Goal: Transaction & Acquisition: Purchase product/service

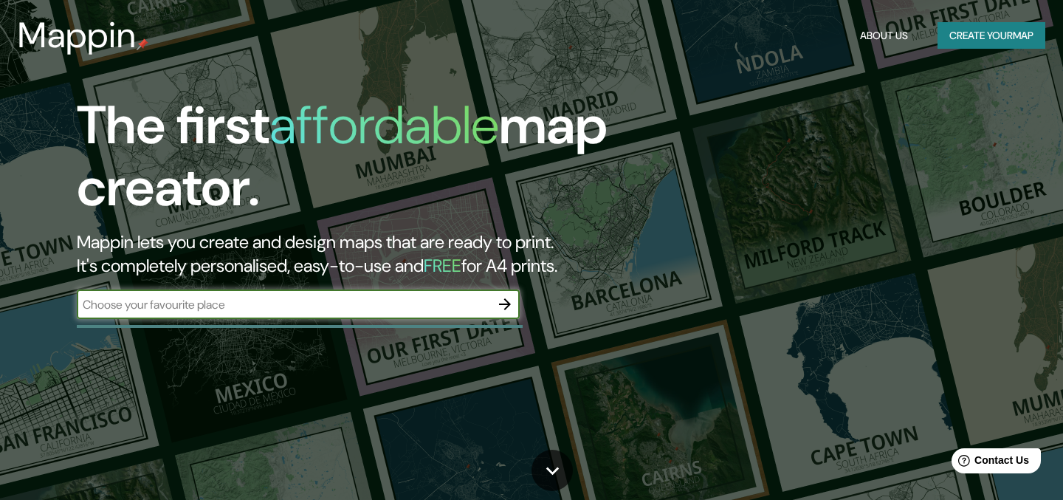
click at [284, 300] on input "text" at bounding box center [283, 304] width 413 height 17
type input "teià"
click at [508, 303] on icon "button" at bounding box center [505, 304] width 12 height 12
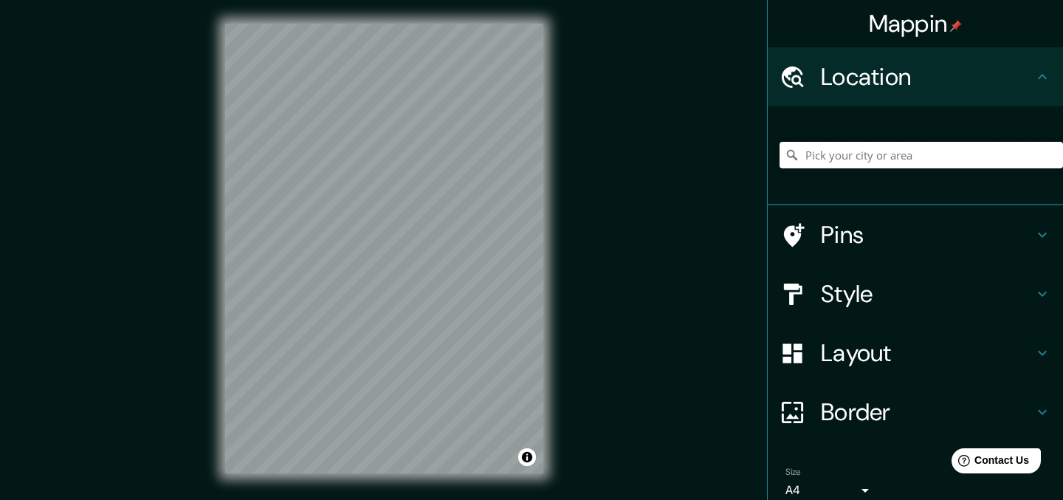
click at [917, 153] on input "Pick your city or area" at bounding box center [920, 155] width 283 height 27
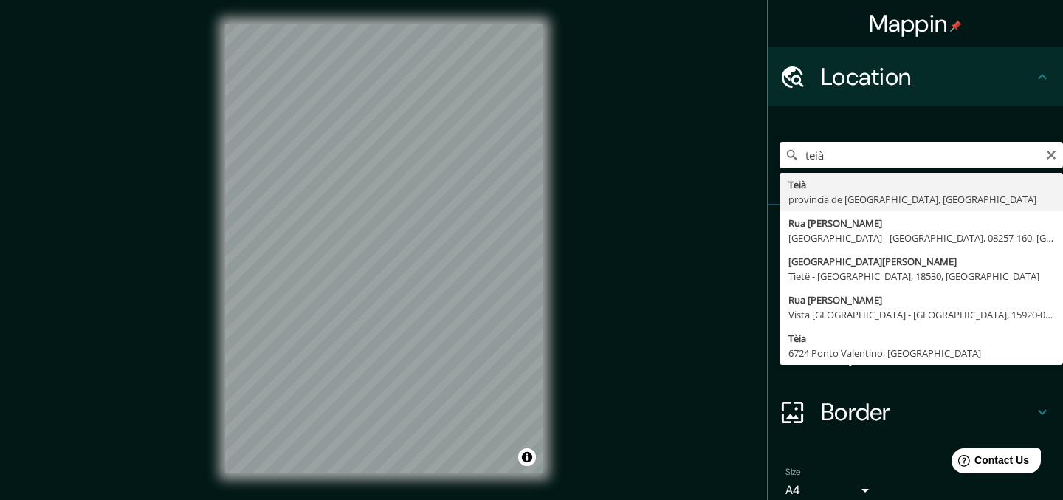
type input "[GEOGRAPHIC_DATA], [GEOGRAPHIC_DATA], [GEOGRAPHIC_DATA]"
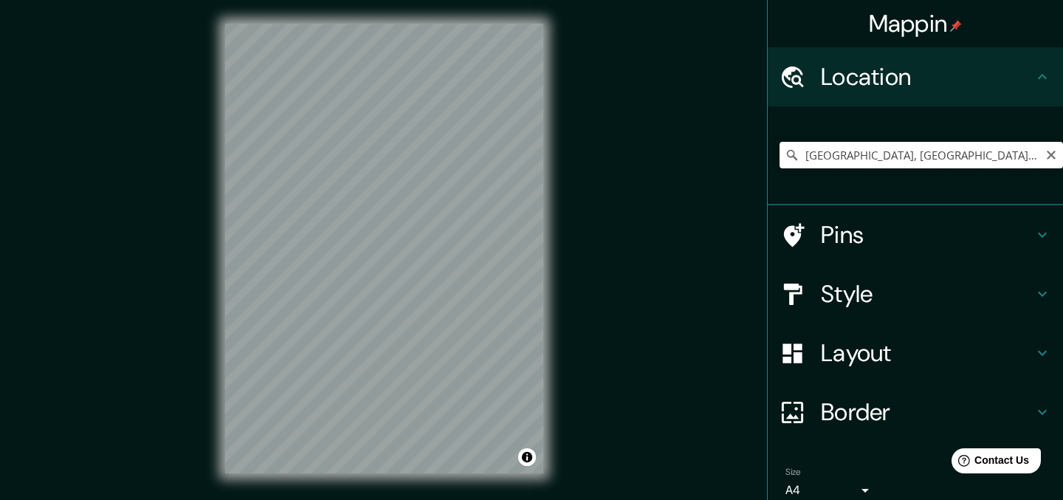
click at [857, 156] on input "[GEOGRAPHIC_DATA], [GEOGRAPHIC_DATA], [GEOGRAPHIC_DATA]" at bounding box center [920, 155] width 283 height 27
click at [1049, 156] on icon "Clear" at bounding box center [1050, 155] width 9 height 9
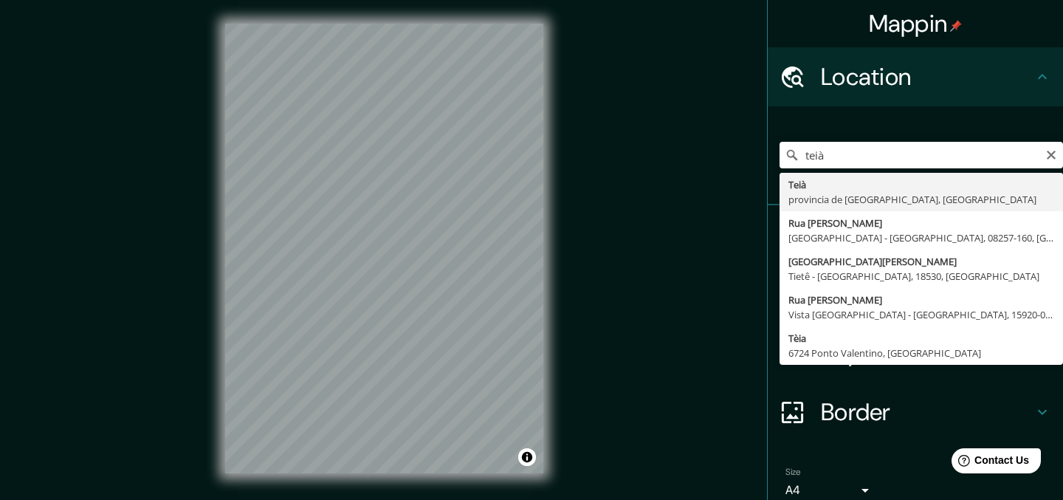
type input "[GEOGRAPHIC_DATA], [GEOGRAPHIC_DATA], [GEOGRAPHIC_DATA]"
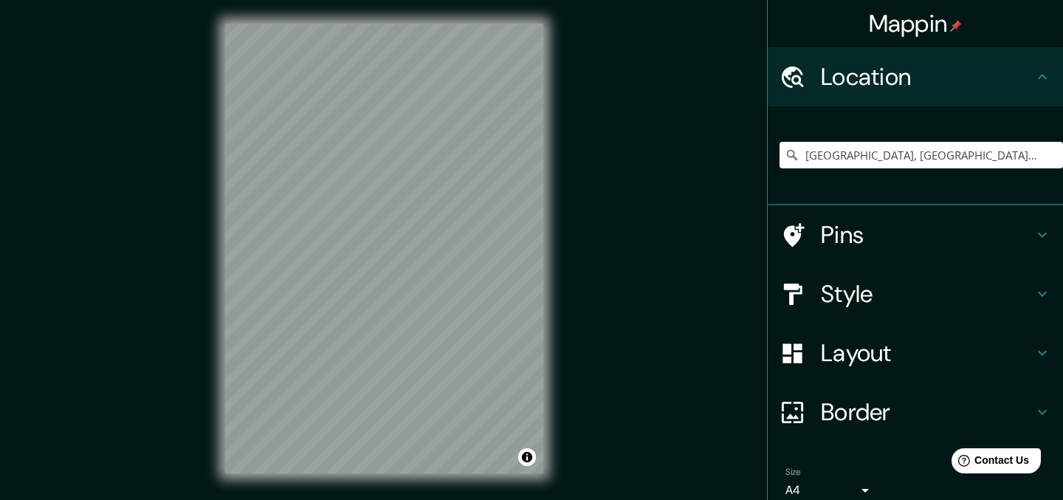
click at [870, 246] on h4 "Pins" at bounding box center [927, 235] width 213 height 30
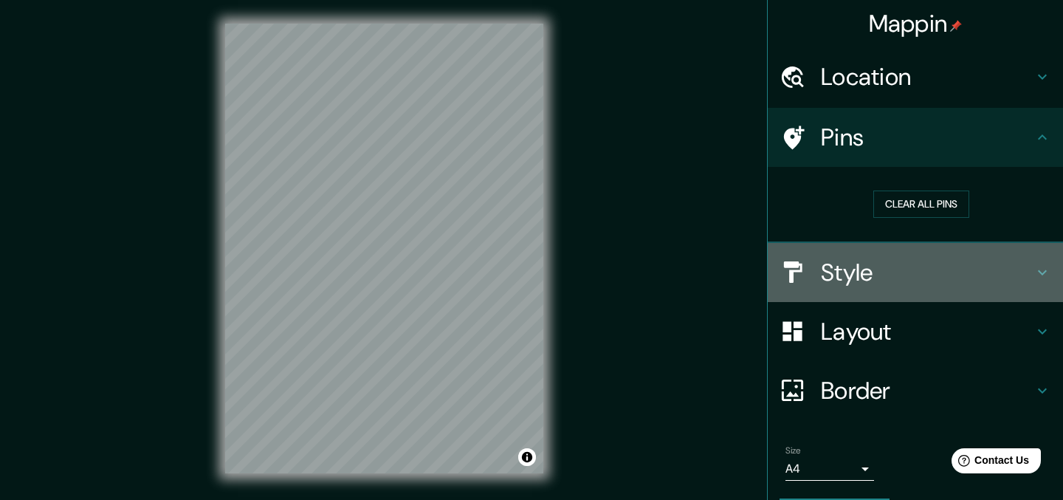
click at [874, 282] on h4 "Style" at bounding box center [927, 273] width 213 height 30
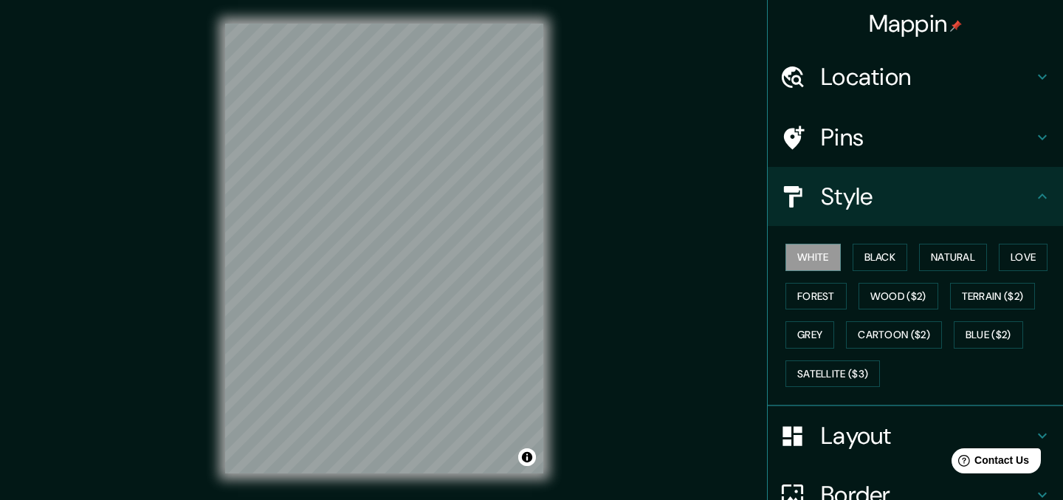
click at [899, 145] on h4 "Pins" at bounding box center [927, 138] width 213 height 30
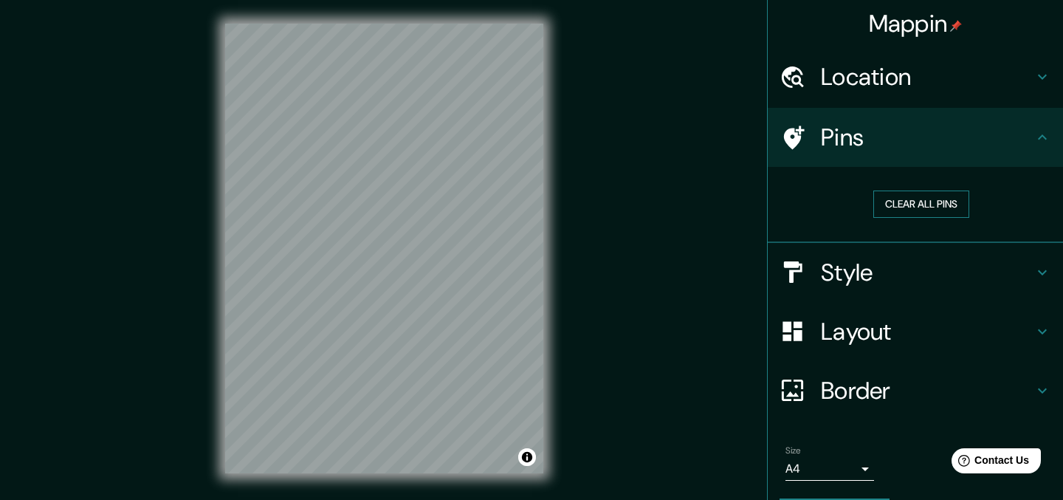
click at [909, 203] on button "Clear all pins" at bounding box center [921, 203] width 96 height 27
click at [854, 287] on div "Style" at bounding box center [914, 272] width 295 height 59
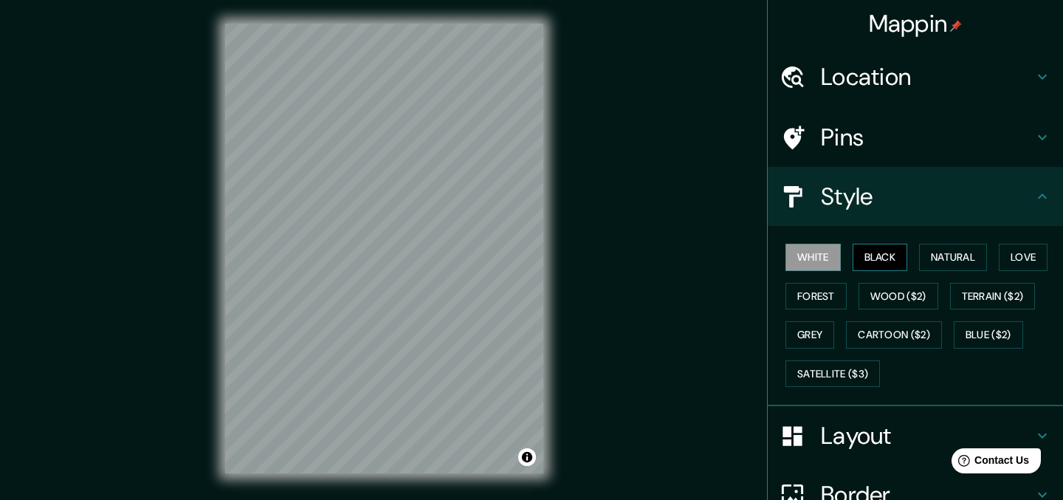
click at [883, 260] on button "Black" at bounding box center [879, 257] width 55 height 27
click at [966, 255] on button "Natural" at bounding box center [953, 257] width 68 height 27
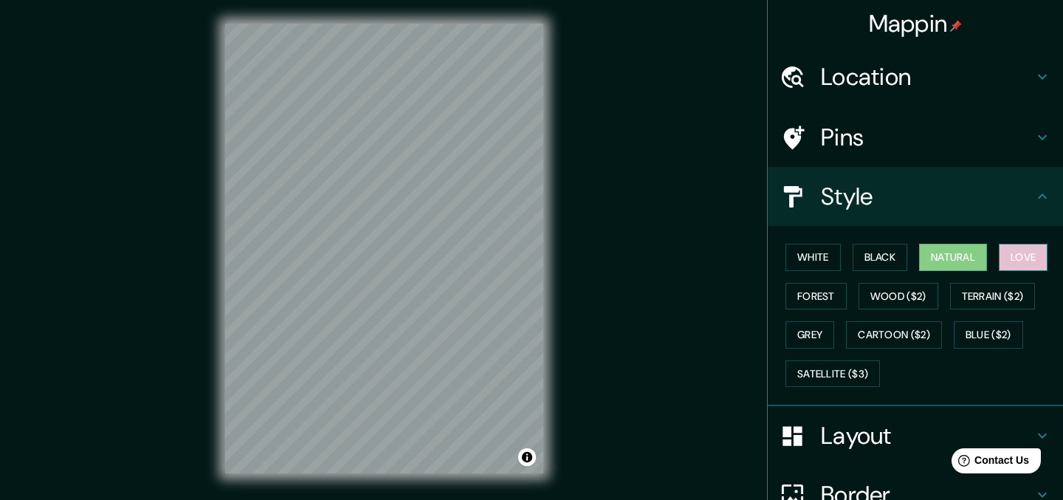
click at [1034, 257] on button "Love" at bounding box center [1022, 257] width 49 height 27
click at [967, 259] on button "Natural" at bounding box center [953, 257] width 68 height 27
click at [806, 297] on button "Forest" at bounding box center [815, 296] width 61 height 27
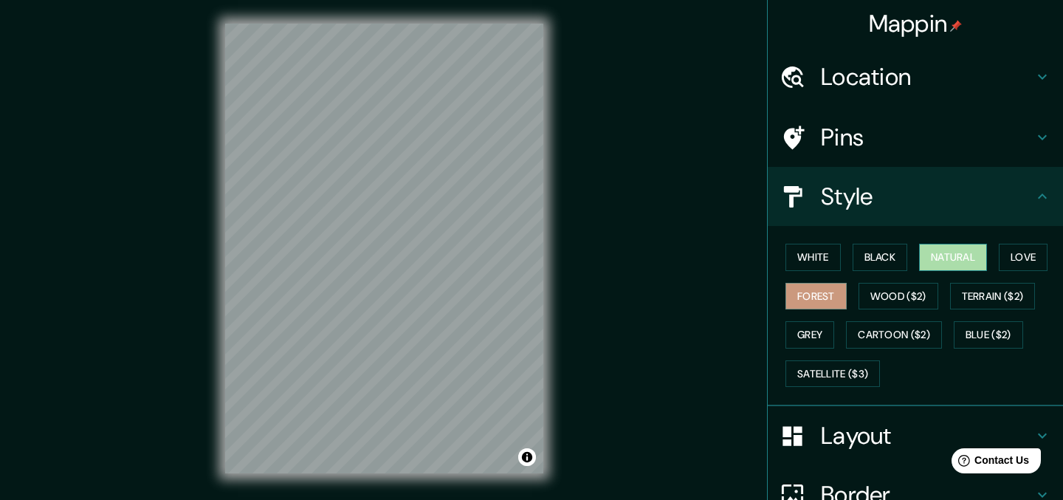
click at [959, 256] on button "Natural" at bounding box center [953, 257] width 68 height 27
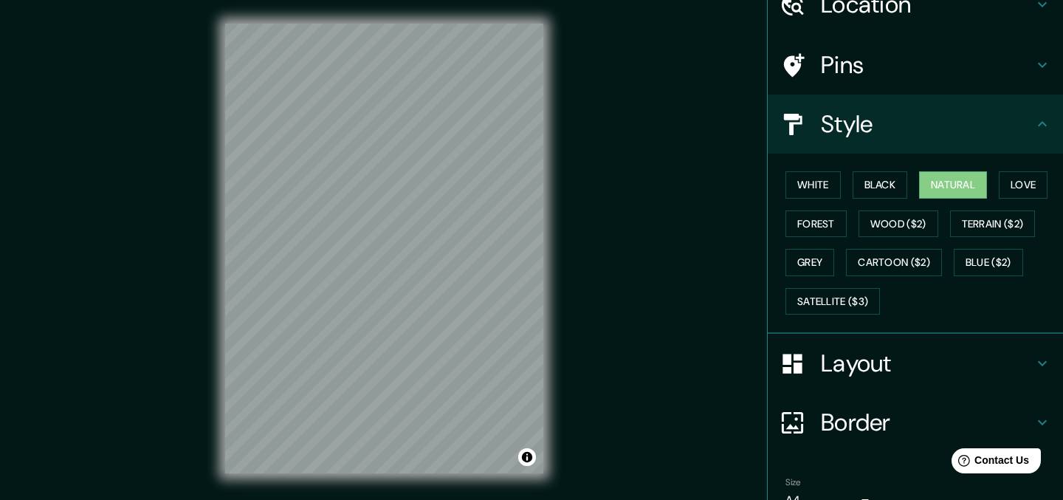
scroll to position [147, 0]
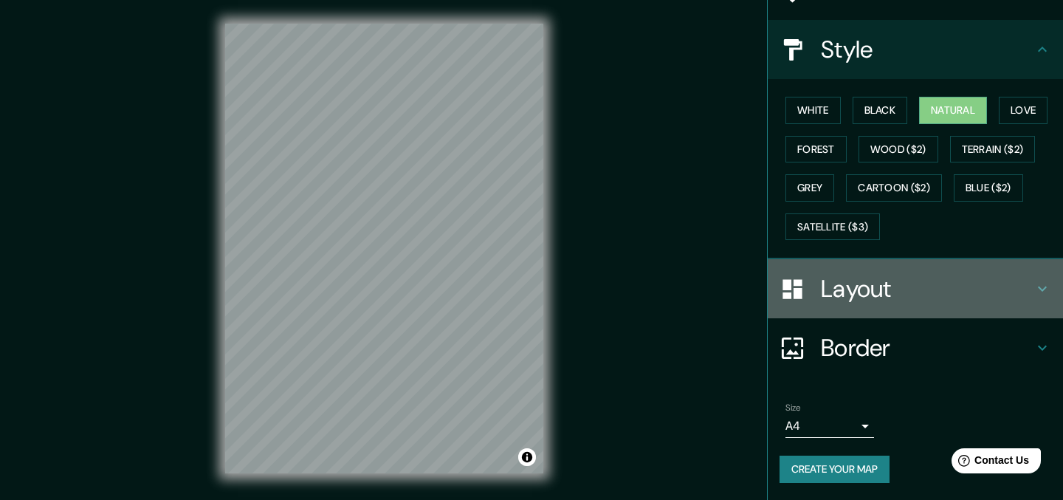
click at [887, 284] on h4 "Layout" at bounding box center [927, 289] width 213 height 30
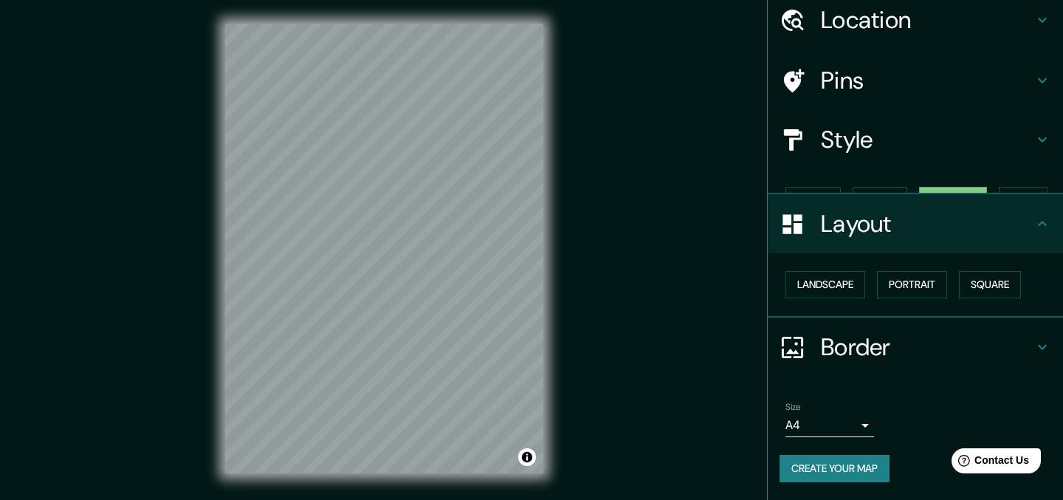
scroll to position [31, 0]
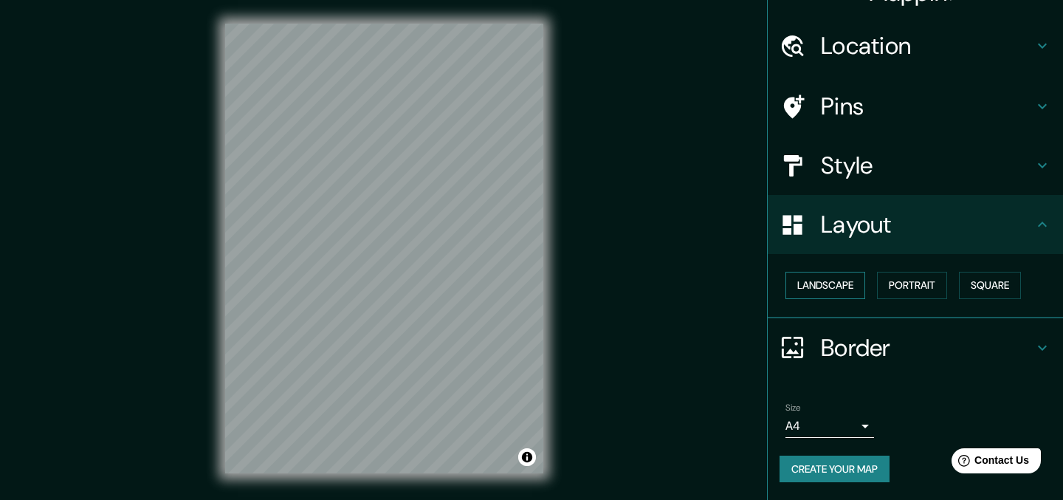
click at [832, 283] on button "Landscape" at bounding box center [825, 285] width 80 height 27
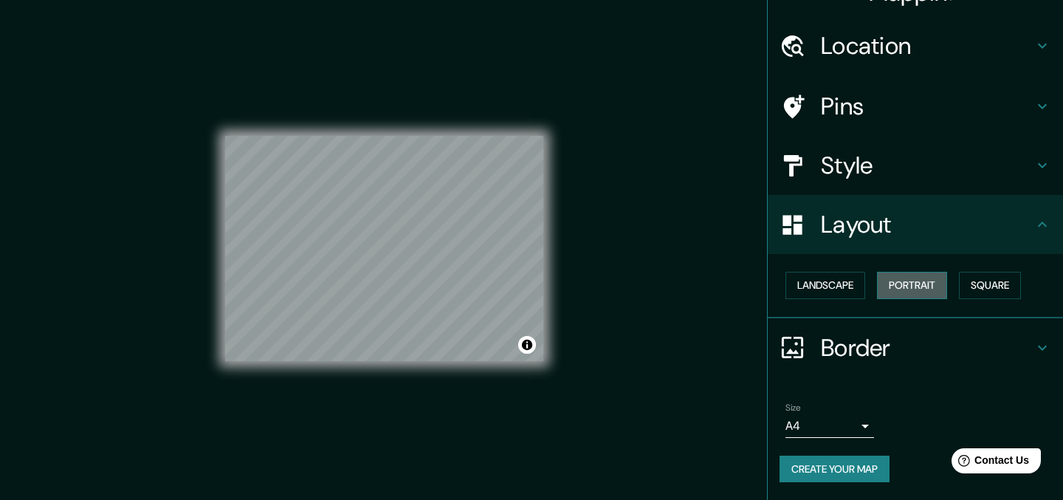
click at [918, 281] on button "Portrait" at bounding box center [912, 285] width 70 height 27
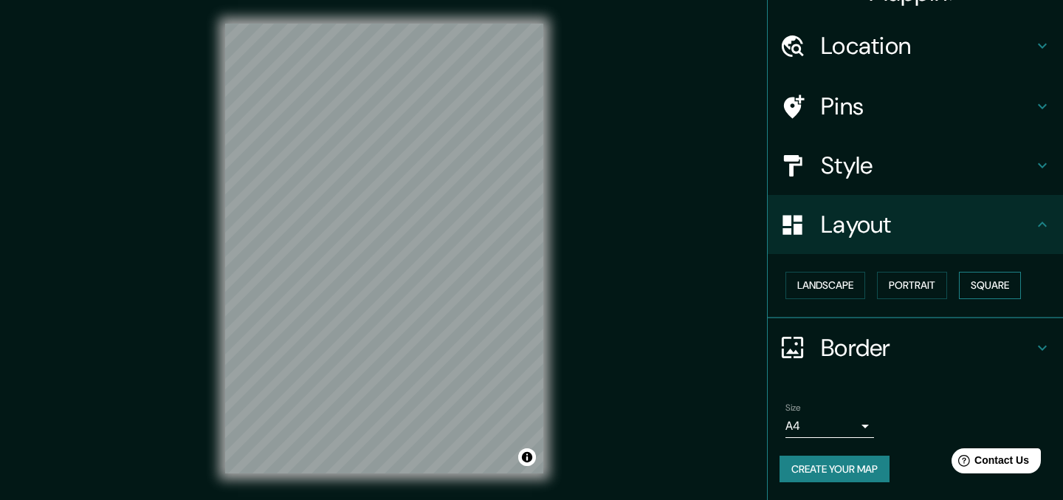
click at [1000, 283] on button "Square" at bounding box center [990, 285] width 62 height 27
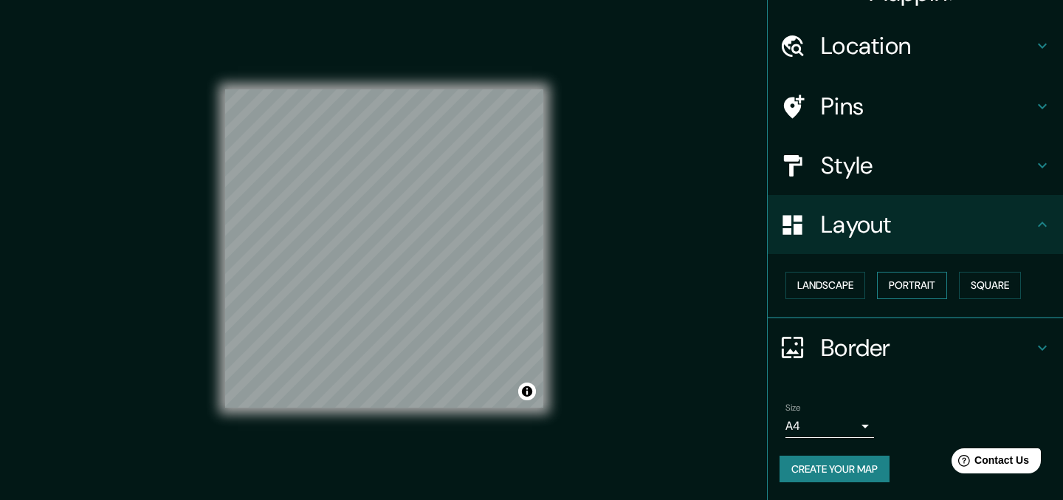
click at [923, 280] on button "Portrait" at bounding box center [912, 285] width 70 height 27
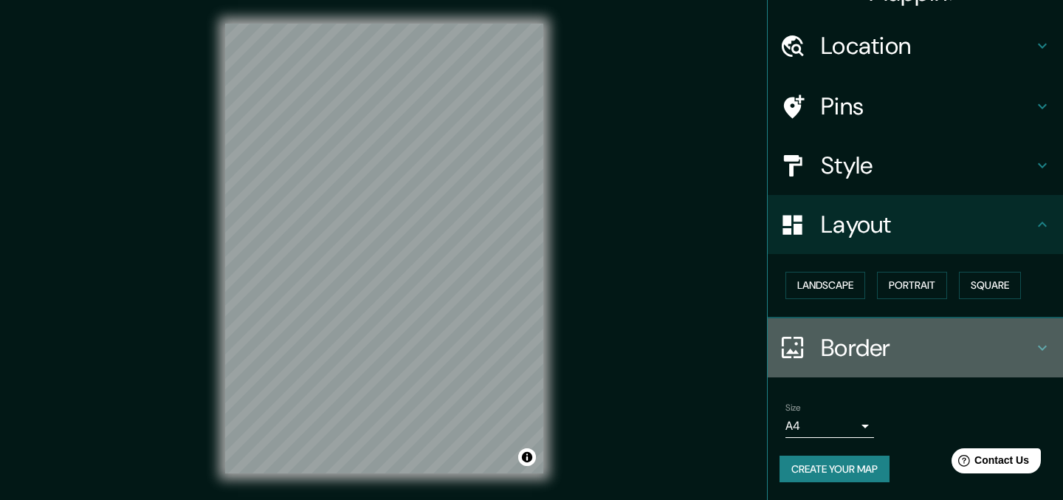
click at [891, 346] on h4 "Border" at bounding box center [927, 348] width 213 height 30
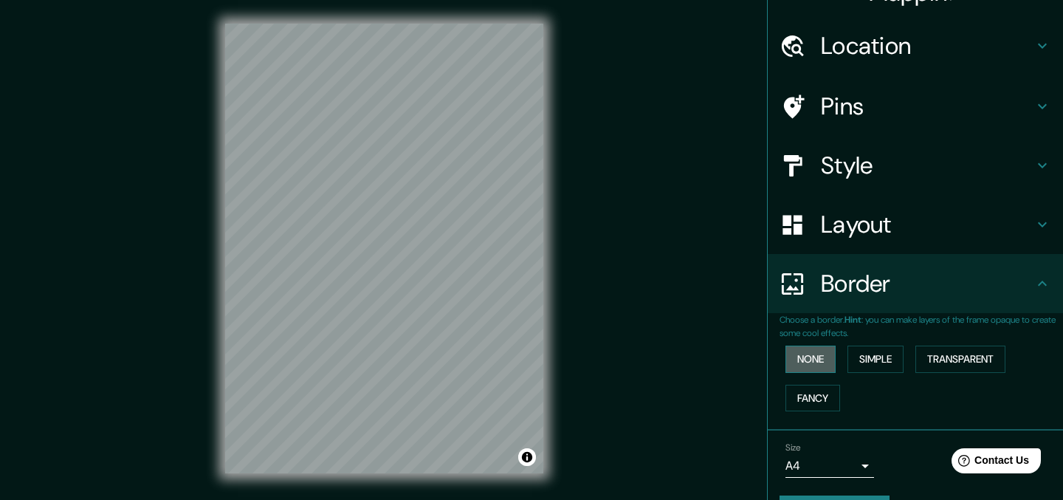
click at [815, 367] on button "None" at bounding box center [810, 358] width 50 height 27
click at [874, 366] on button "Simple" at bounding box center [875, 358] width 56 height 27
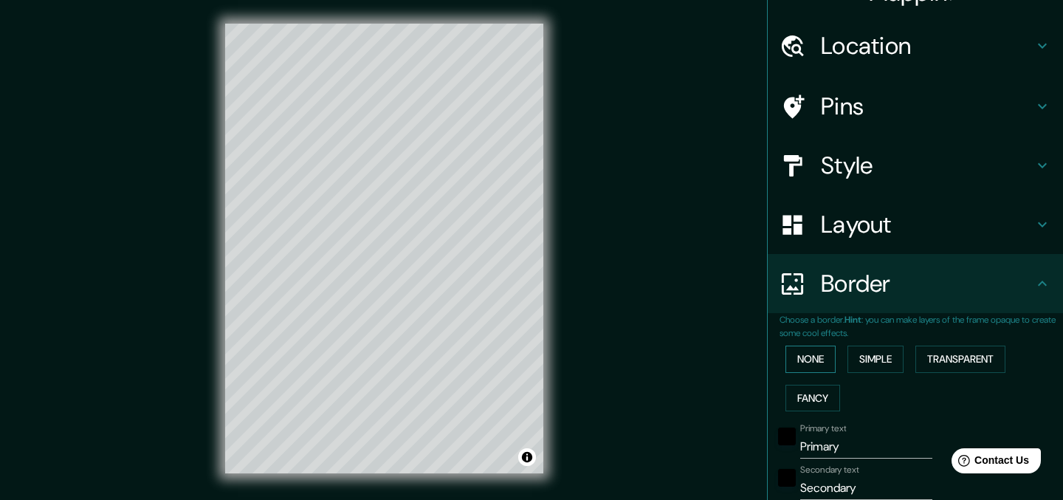
click at [825, 359] on button "None" at bounding box center [810, 358] width 50 height 27
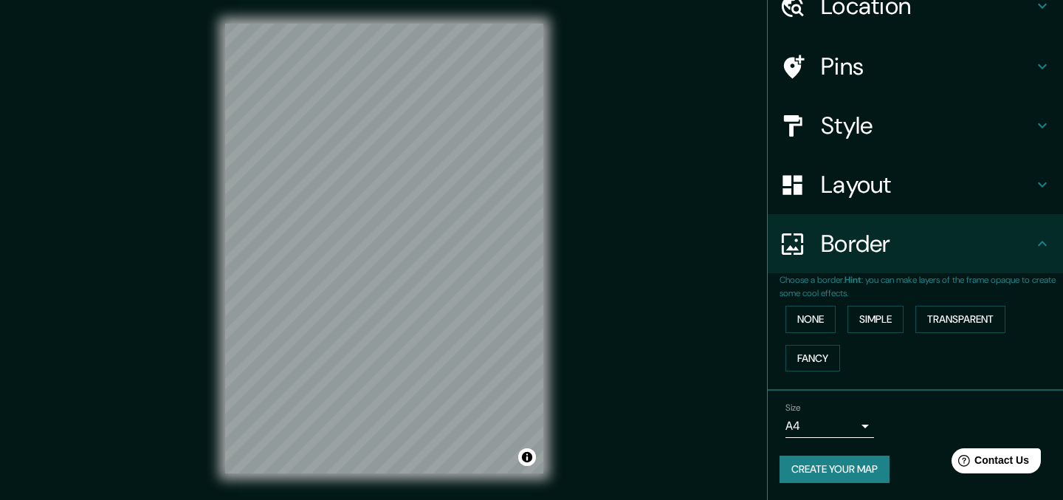
scroll to position [21, 0]
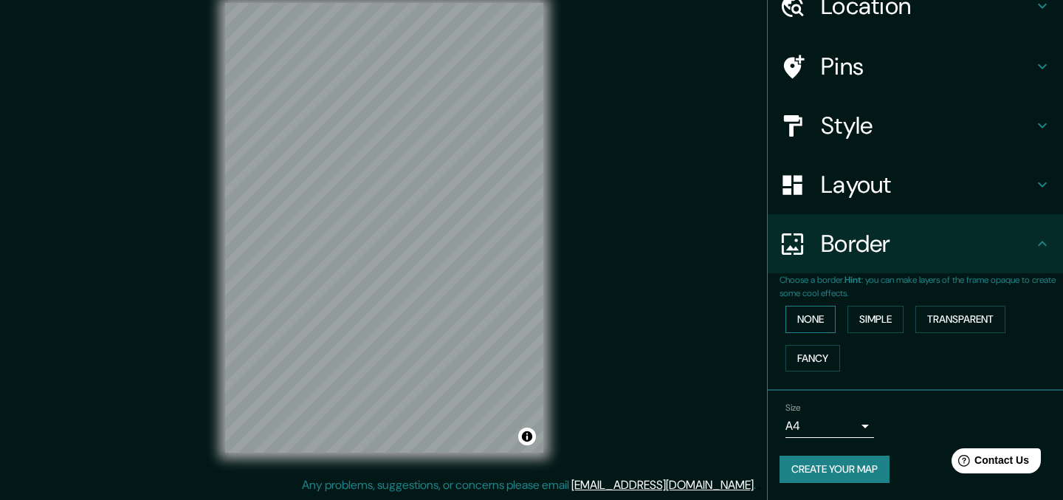
click at [818, 325] on button "None" at bounding box center [810, 319] width 50 height 27
click at [885, 315] on button "Simple" at bounding box center [875, 319] width 56 height 27
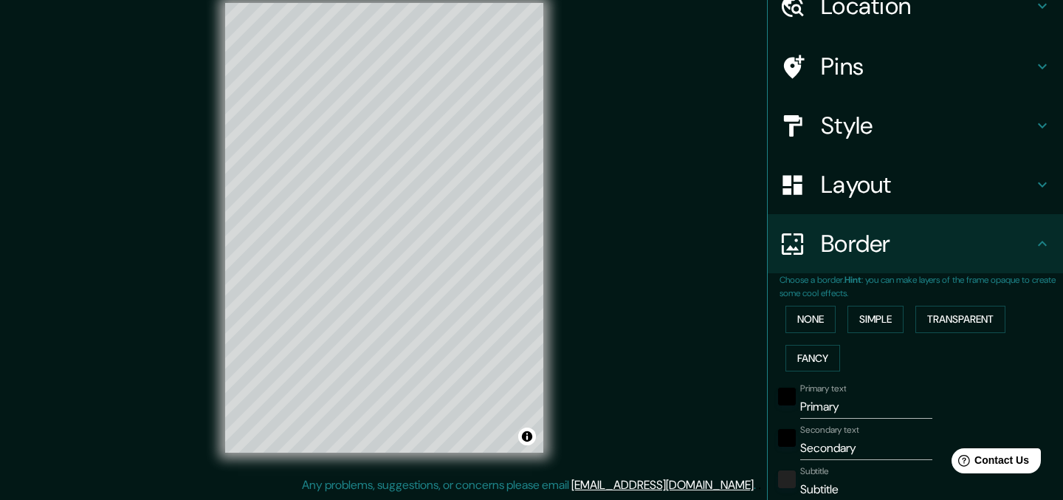
scroll to position [111, 0]
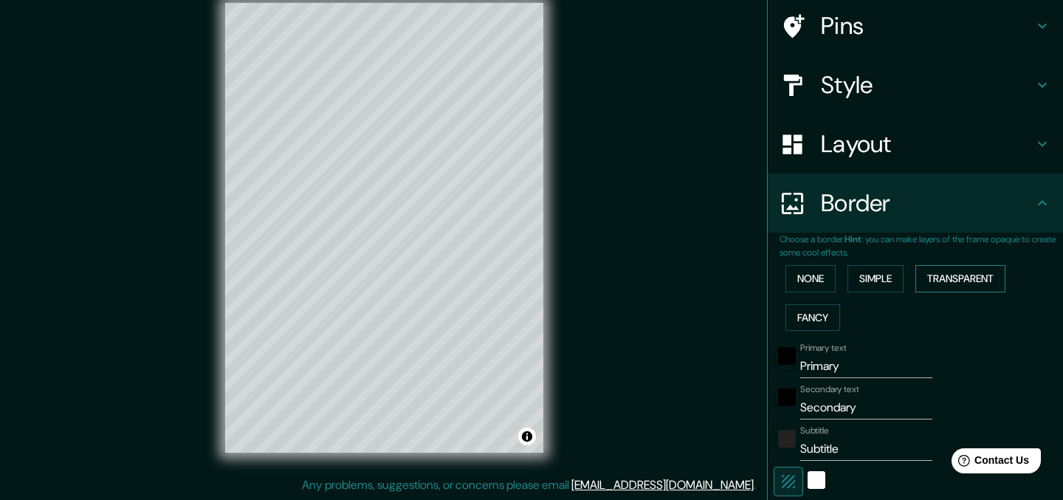
click at [954, 280] on button "Transparent" at bounding box center [960, 278] width 90 height 27
click at [895, 277] on button "Simple" at bounding box center [875, 278] width 56 height 27
click at [852, 276] on button "Simple" at bounding box center [875, 278] width 56 height 27
type input "172"
type input "34"
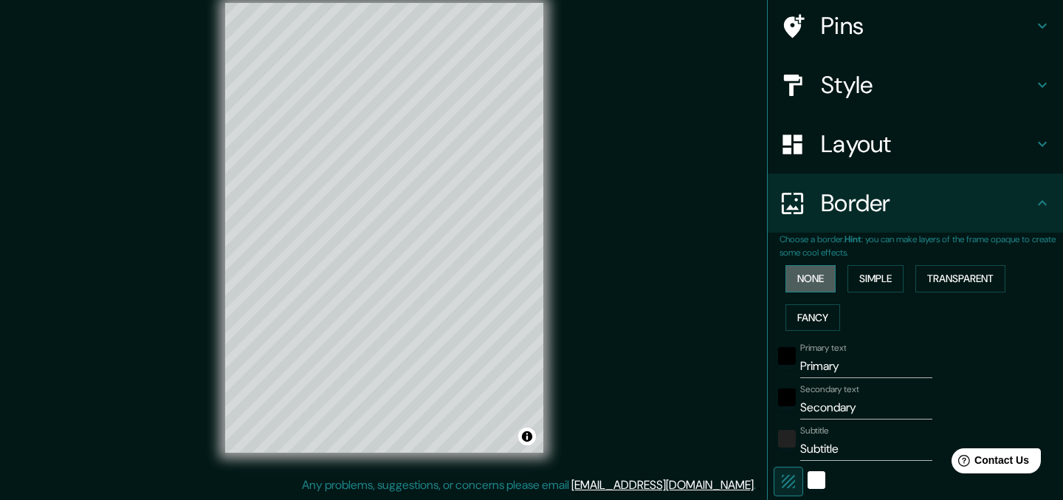
click at [819, 274] on button "None" at bounding box center [810, 278] width 50 height 27
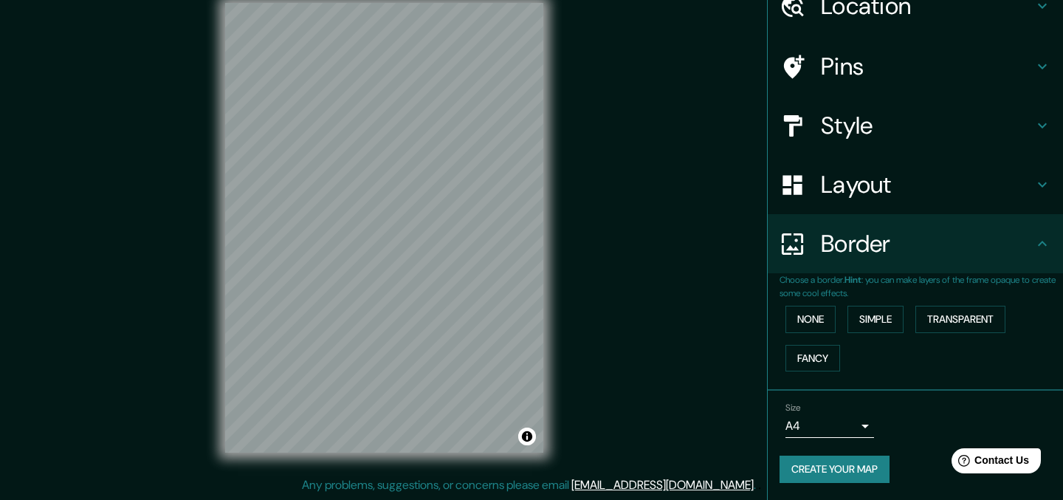
click at [843, 458] on button "Create your map" at bounding box center [834, 468] width 110 height 27
click at [846, 467] on button "Create your map" at bounding box center [834, 468] width 110 height 27
click at [841, 190] on h4 "Layout" at bounding box center [927, 185] width 213 height 30
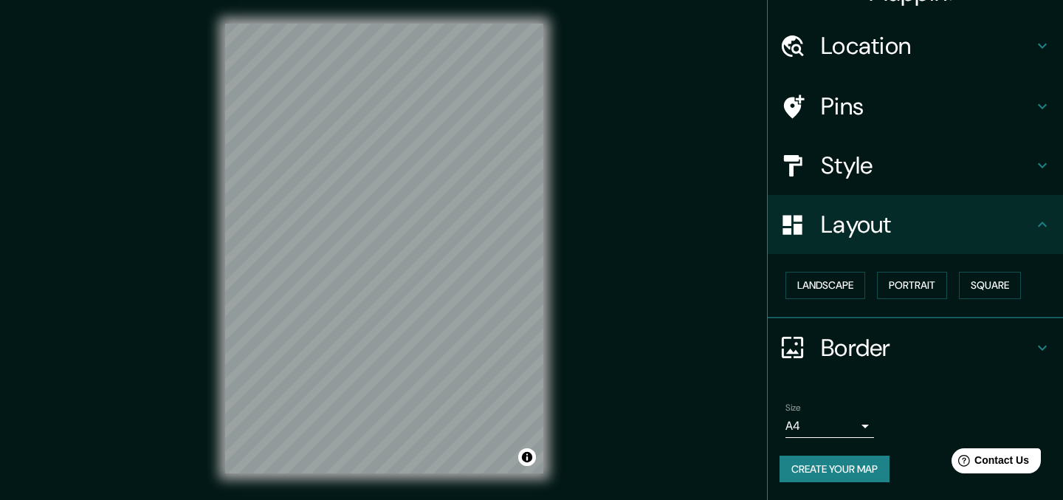
scroll to position [21, 0]
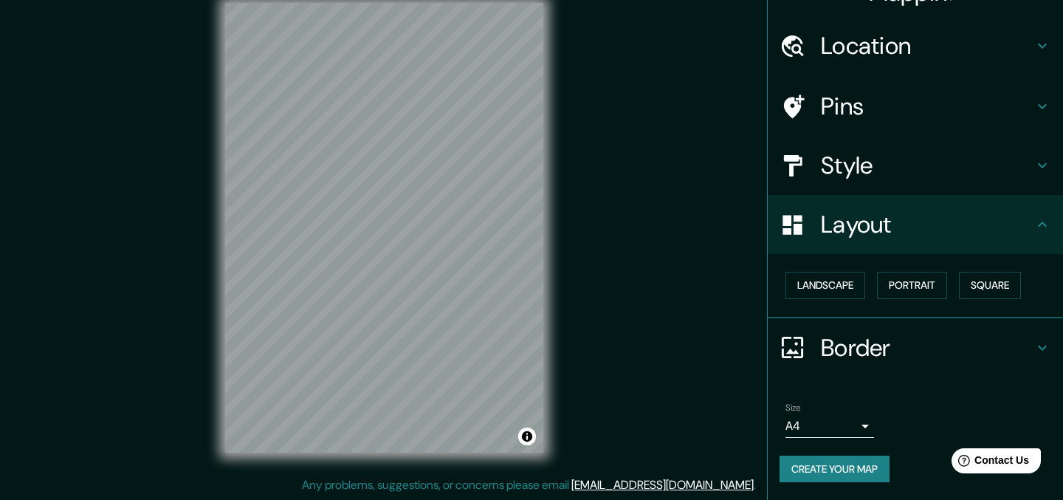
click at [911, 170] on h4 "Style" at bounding box center [927, 166] width 213 height 30
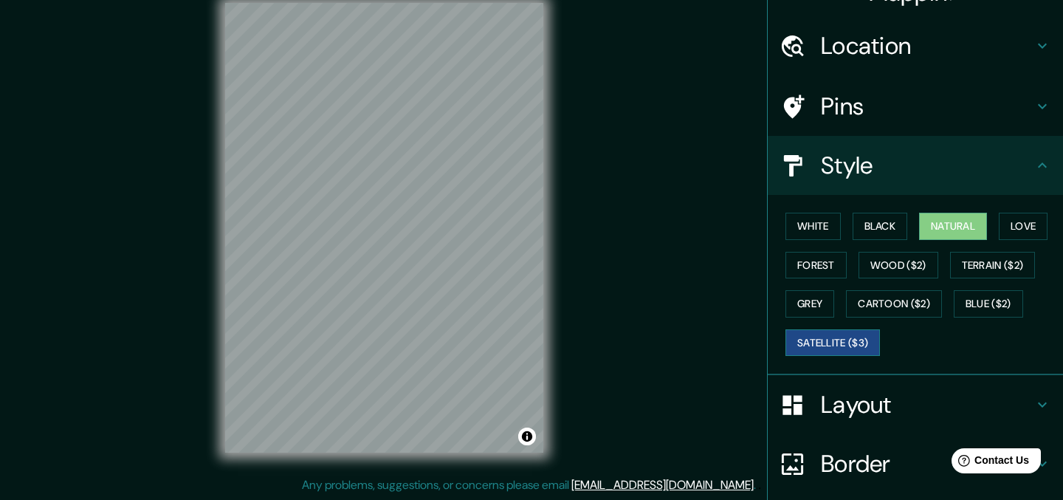
click at [815, 353] on button "Satellite ($3)" at bounding box center [832, 342] width 94 height 27
click at [999, 300] on button "Blue ($2)" at bounding box center [987, 303] width 69 height 27
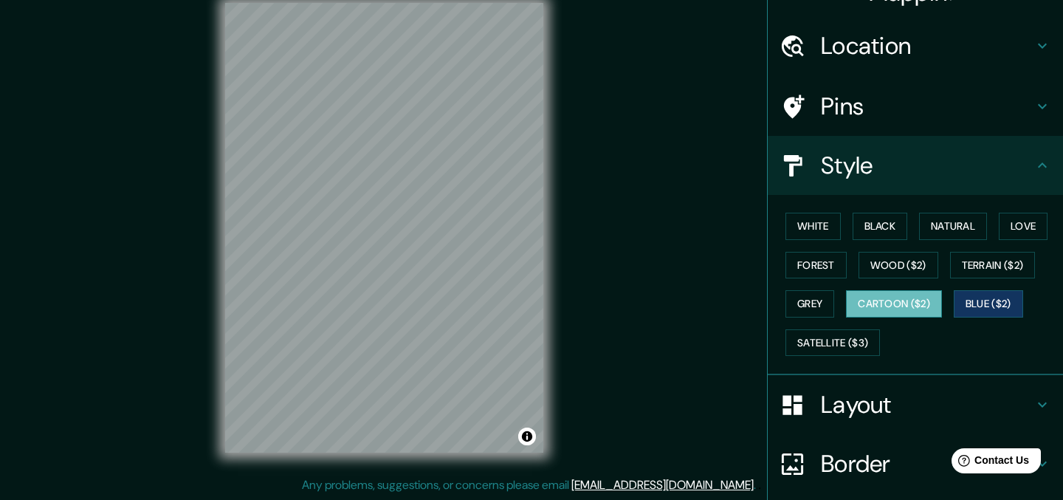
click at [889, 308] on button "Cartoon ($2)" at bounding box center [894, 303] width 96 height 27
click at [816, 303] on button "Grey" at bounding box center [809, 303] width 49 height 27
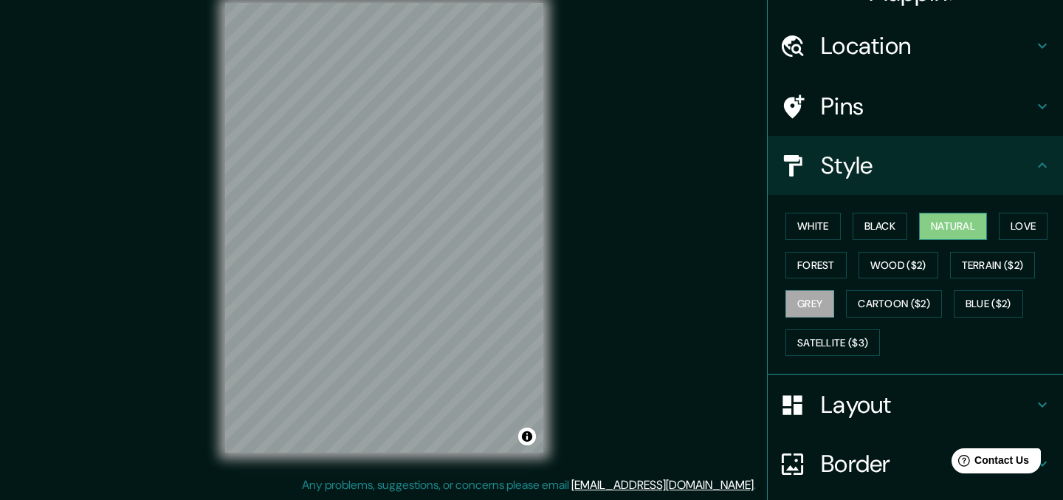
click at [960, 228] on button "Natural" at bounding box center [953, 226] width 68 height 27
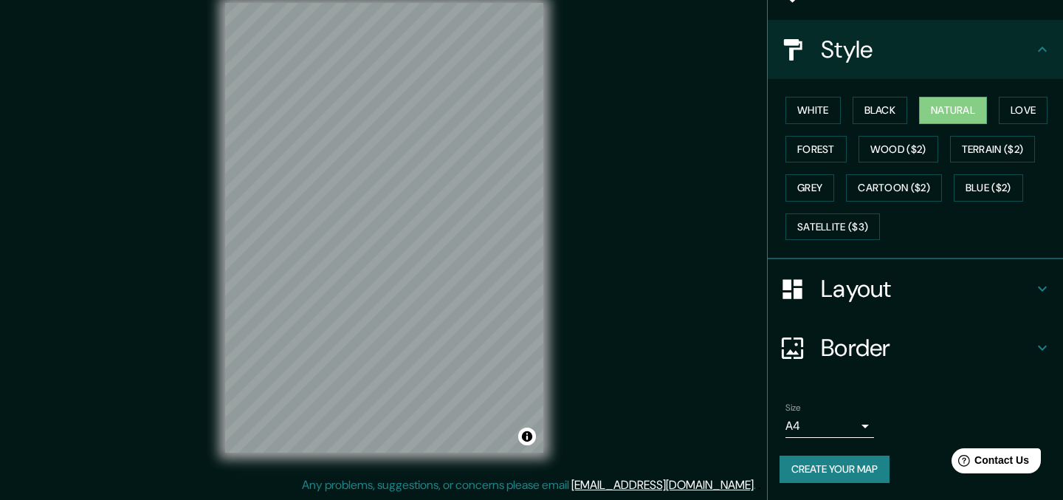
click at [840, 460] on button "Create your map" at bounding box center [834, 468] width 110 height 27
click at [846, 476] on div "Create your map" at bounding box center [915, 468] width 272 height 27
